Goal: Transaction & Acquisition: Purchase product/service

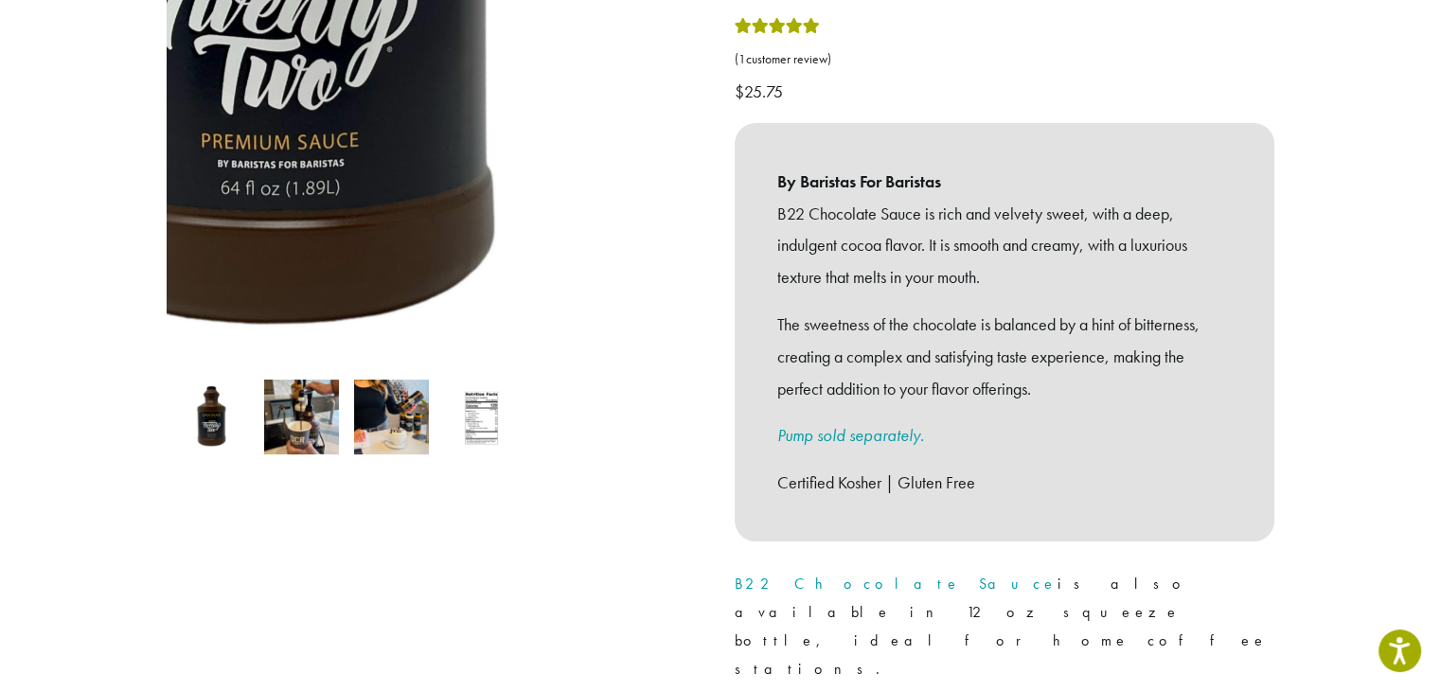
scroll to position [568, 0]
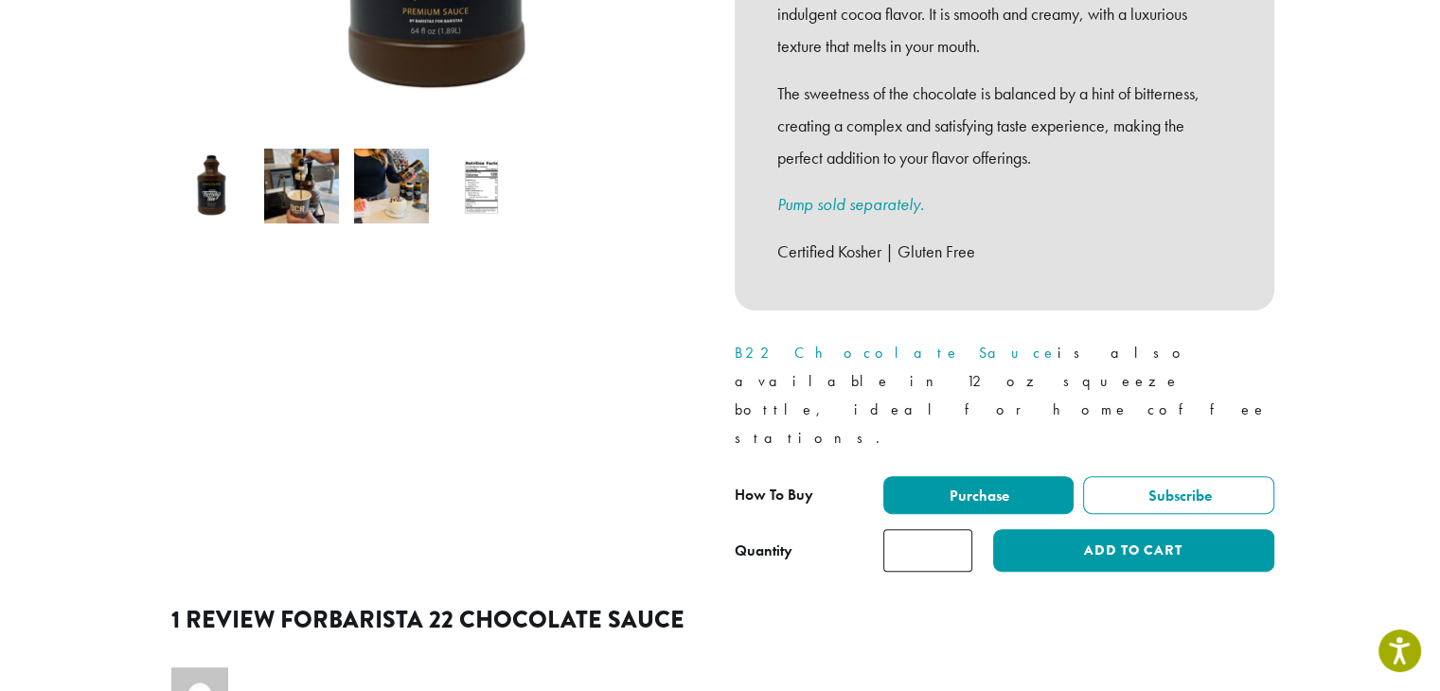
type input "*"
click at [955, 529] on input "*" at bounding box center [927, 550] width 89 height 43
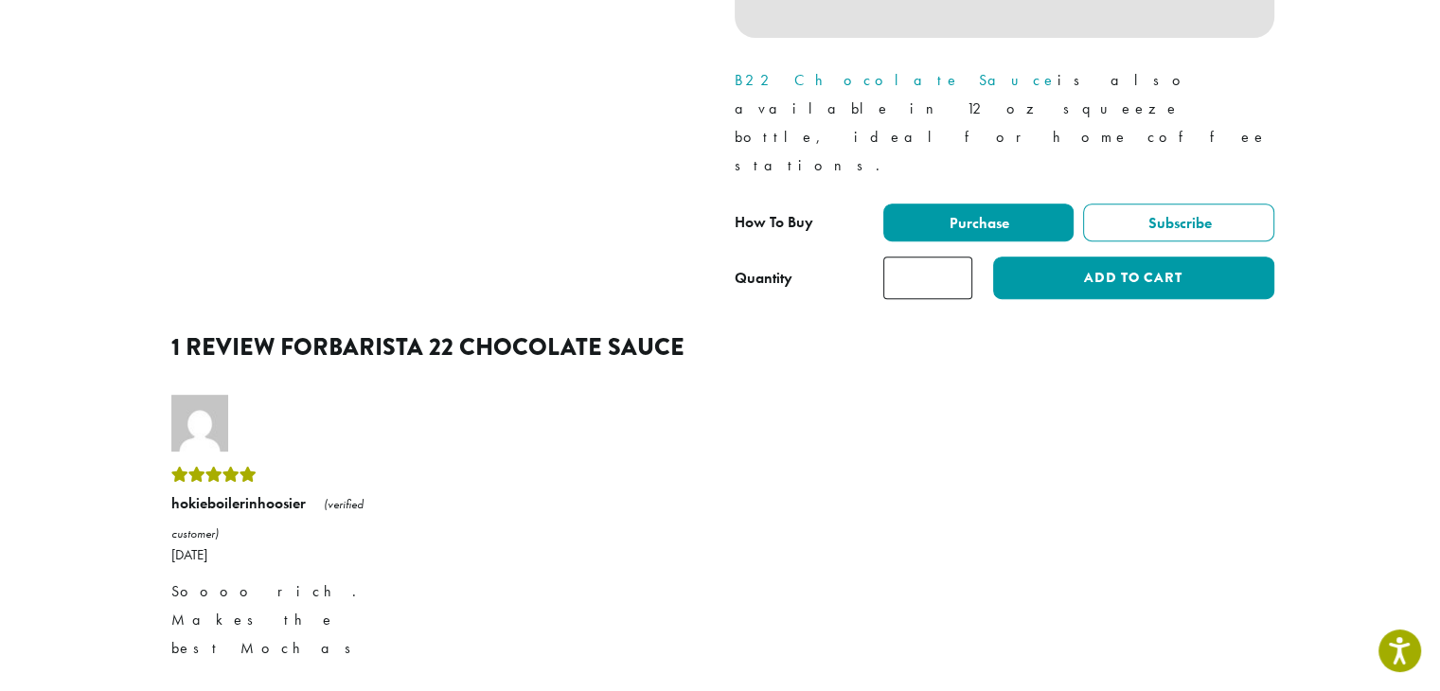
scroll to position [852, 0]
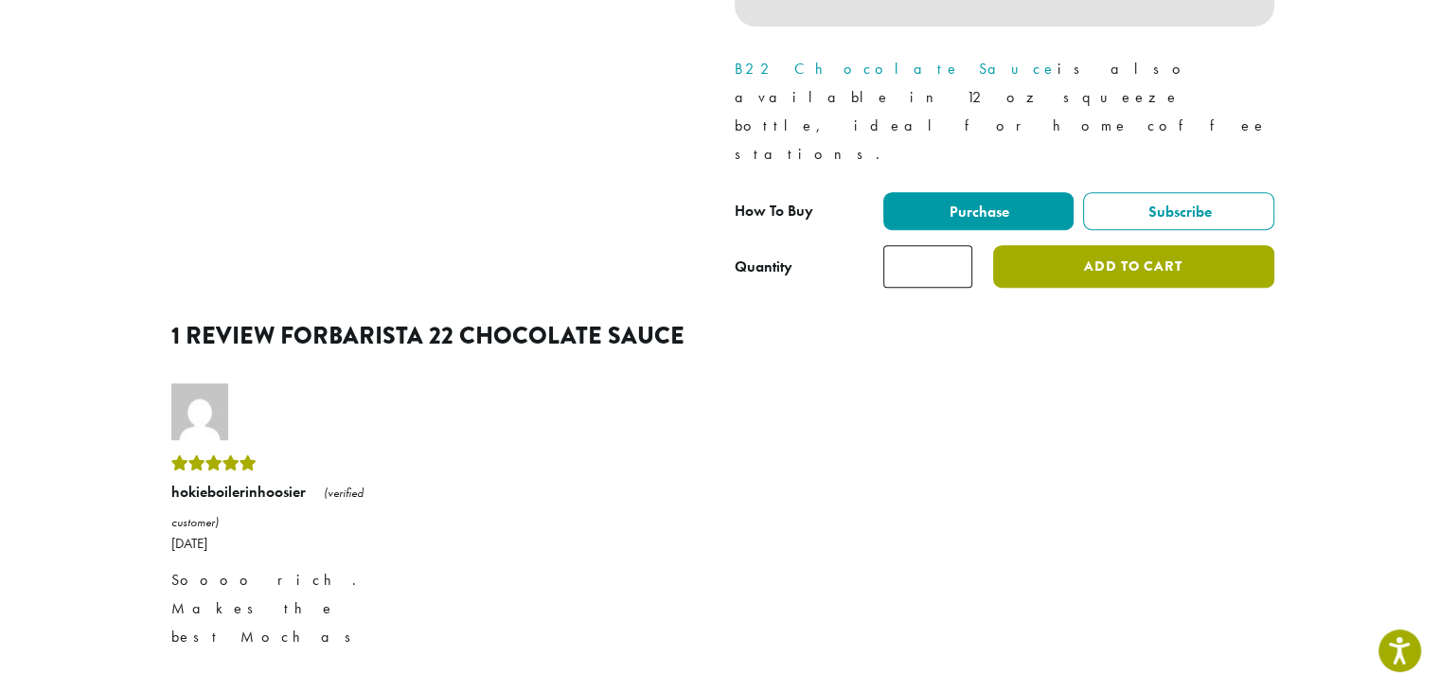
click at [1036, 245] on button "Add to cart" at bounding box center [1133, 266] width 280 height 43
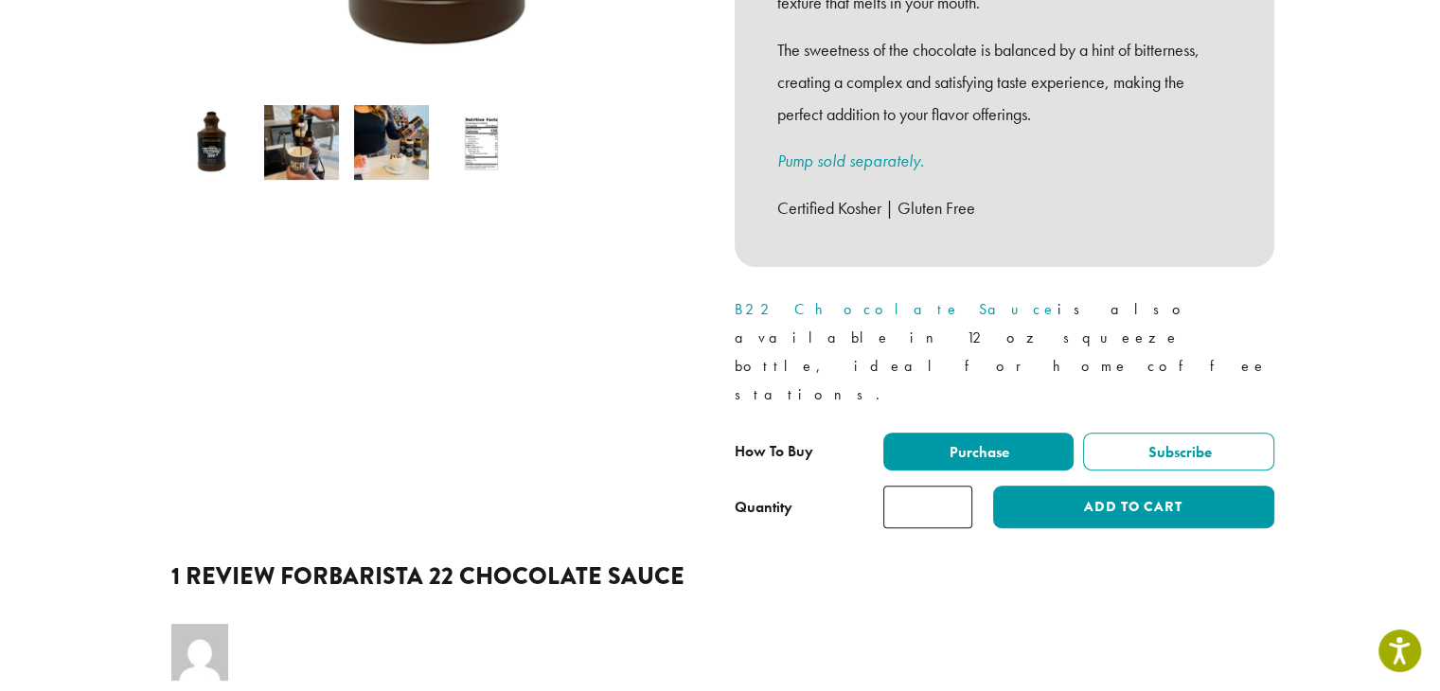
scroll to position [473, 0]
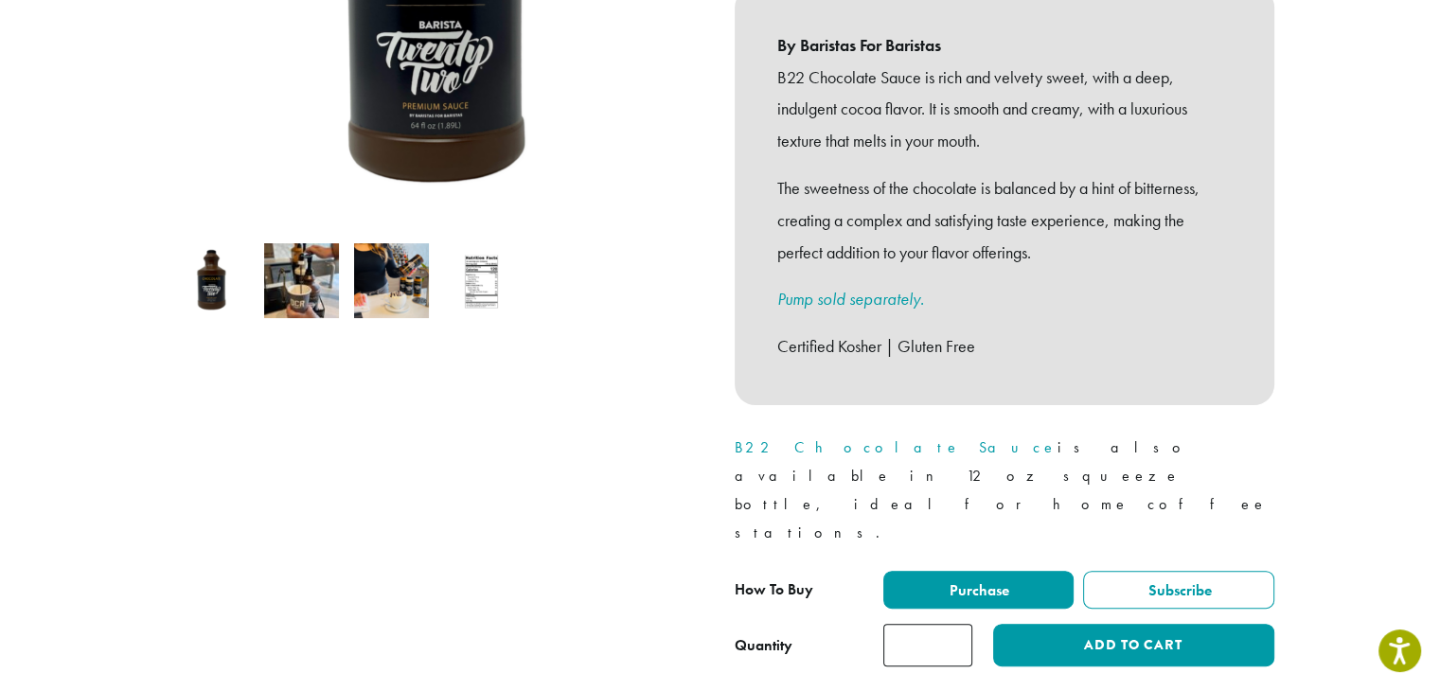
click at [817, 437] on link "B22 Chocolate Sauce" at bounding box center [896, 447] width 323 height 20
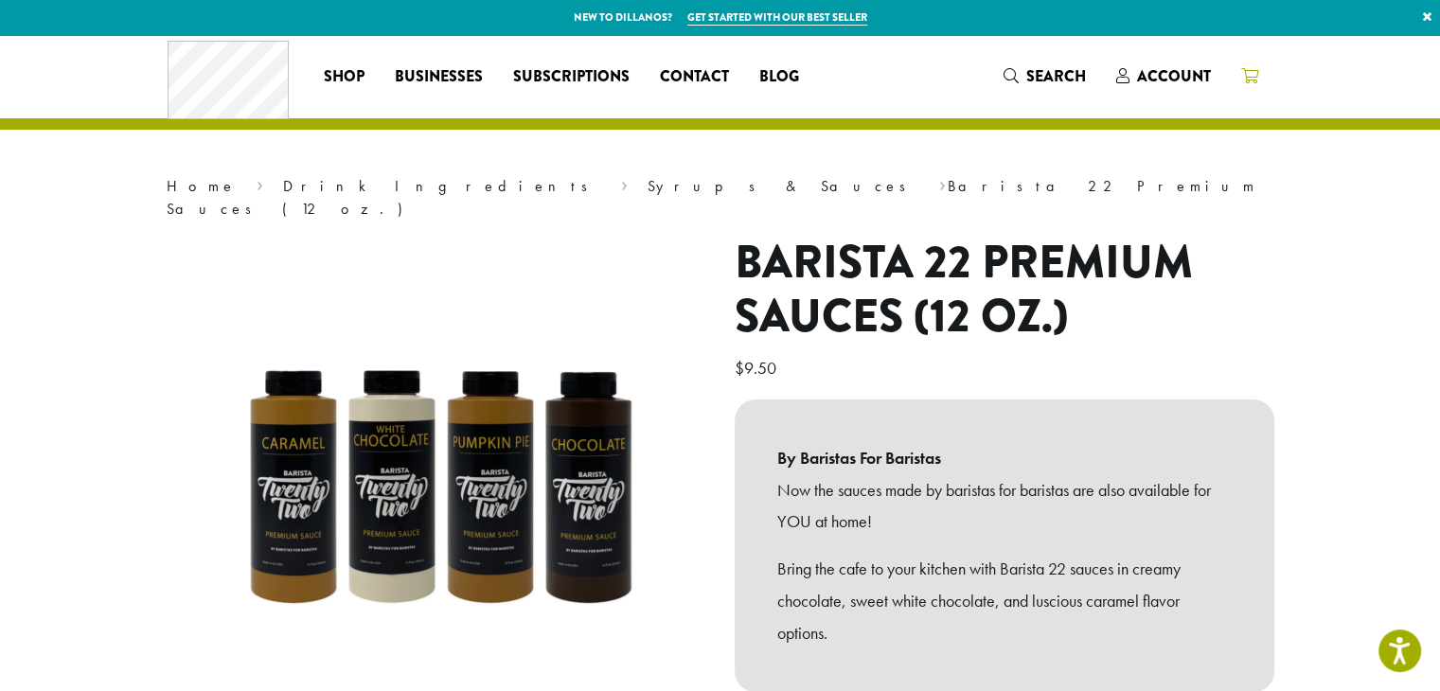
click at [1243, 62] on link at bounding box center [1249, 76] width 47 height 31
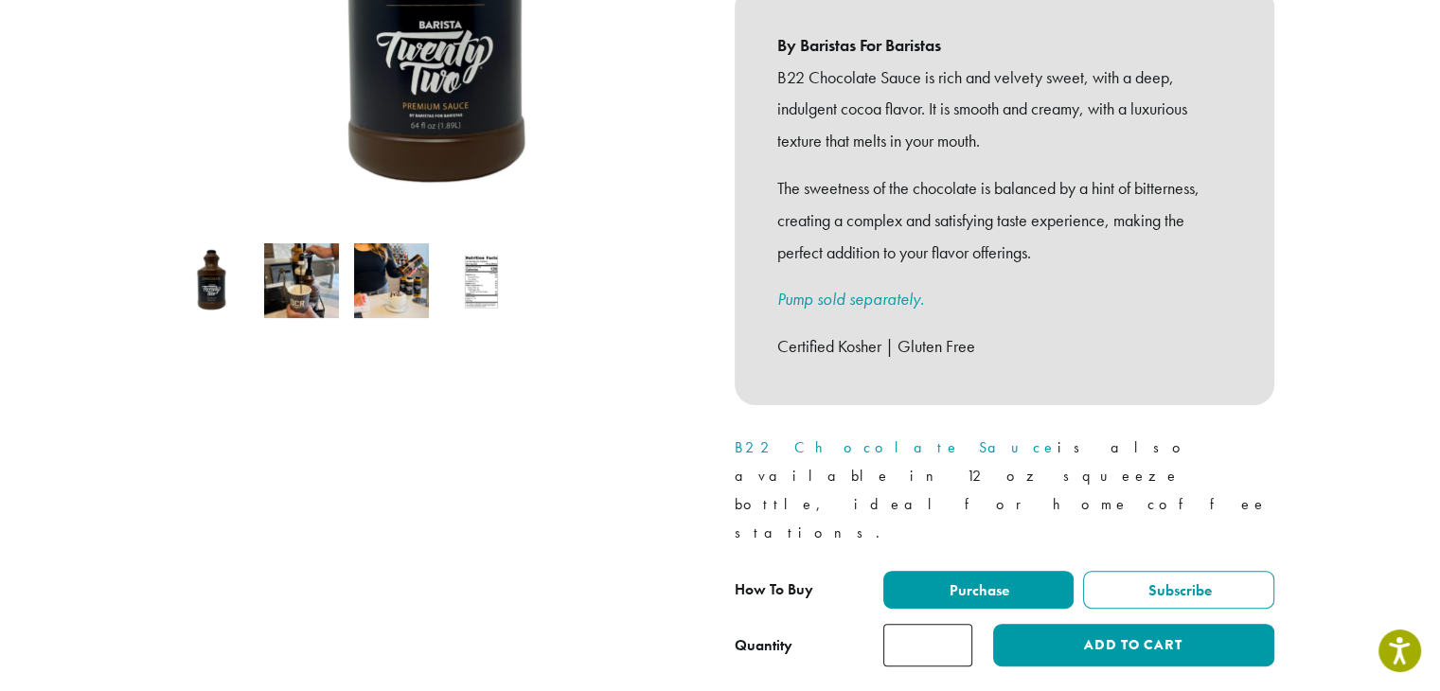
click at [958, 624] on input "*" at bounding box center [927, 645] width 89 height 43
type input "*"
click at [958, 624] on input "*" at bounding box center [927, 645] width 89 height 43
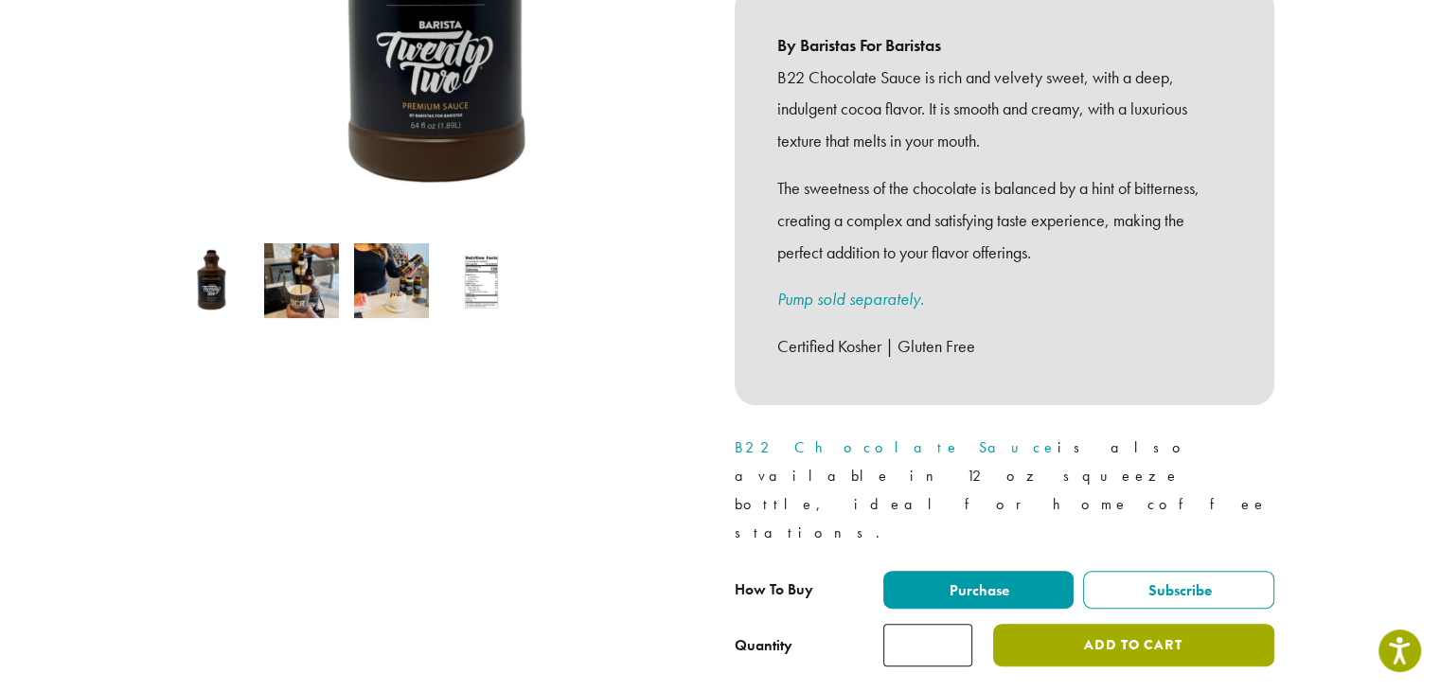
click at [1098, 624] on button "Add to cart" at bounding box center [1133, 645] width 280 height 43
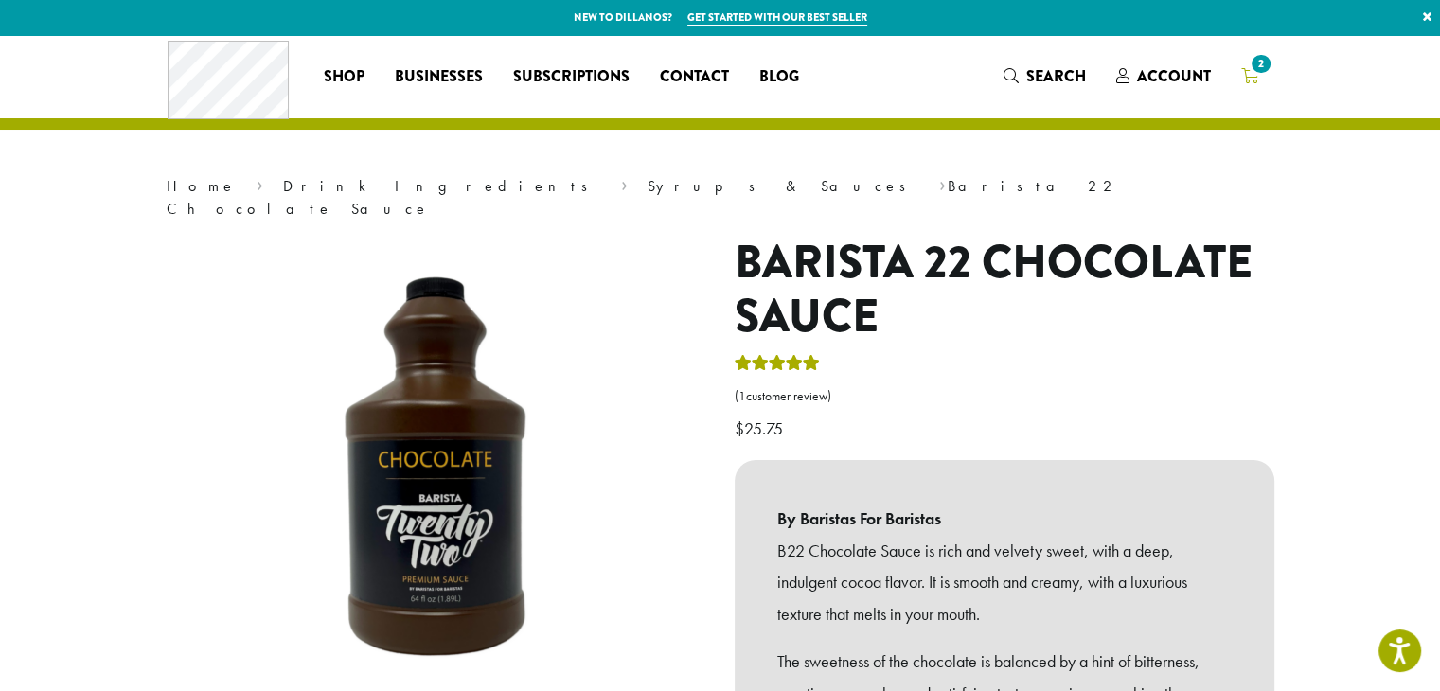
click at [1251, 80] on icon "2" at bounding box center [1249, 75] width 17 height 15
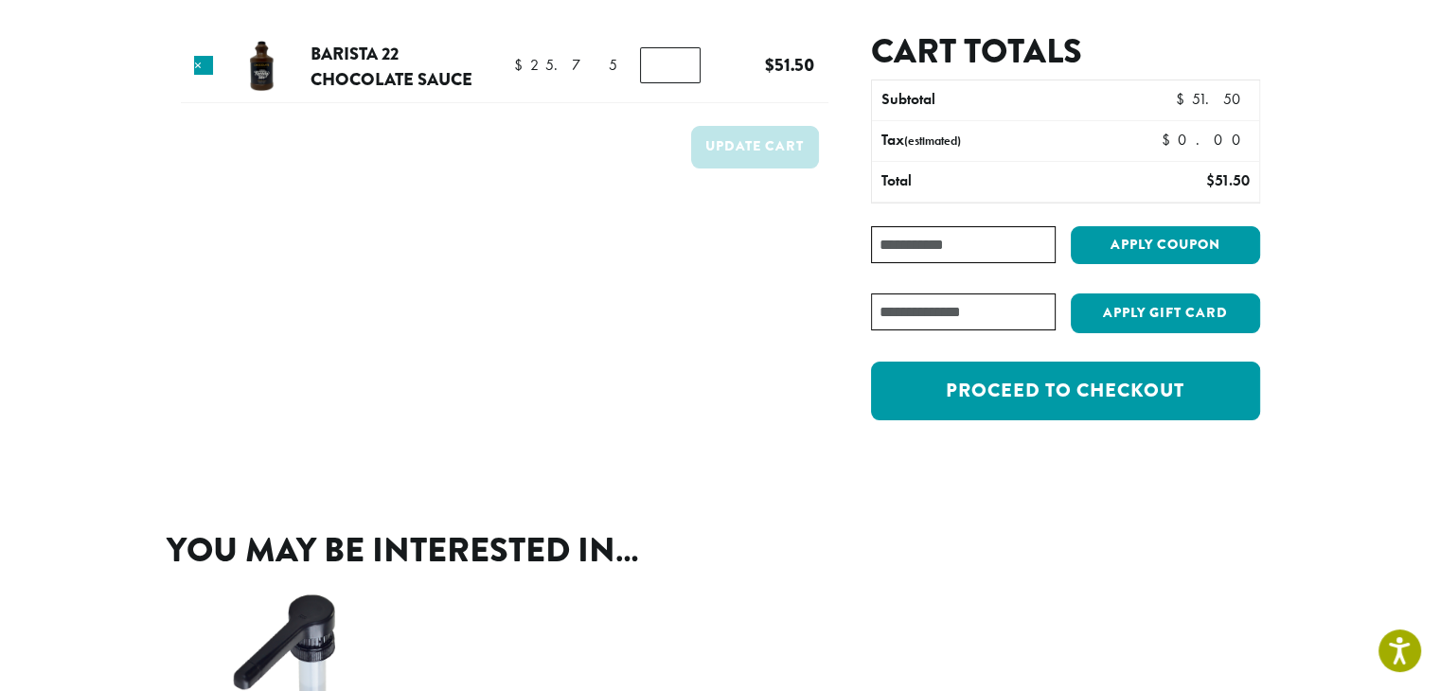
scroll to position [95, 0]
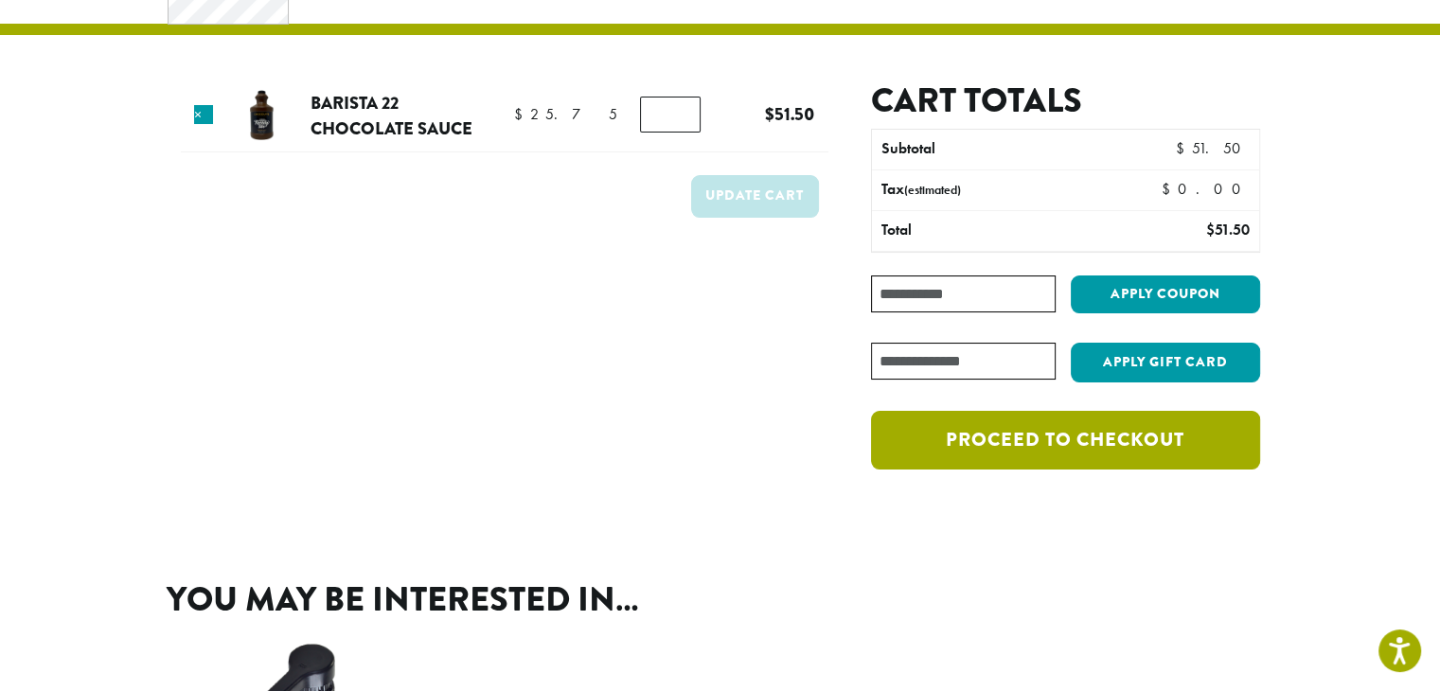
click at [1069, 444] on link "Proceed to checkout" at bounding box center [1065, 440] width 388 height 59
